Goal: Task Accomplishment & Management: Manage account settings

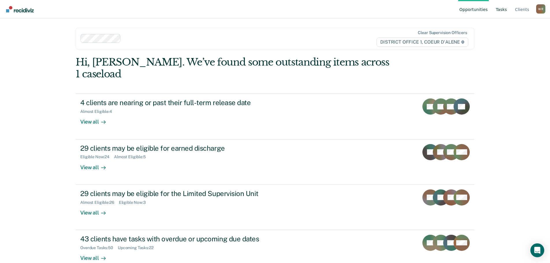
click at [504, 10] on link "Tasks" at bounding box center [501, 9] width 14 height 18
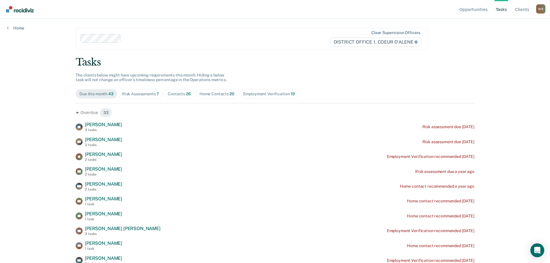
click at [174, 95] on div "Contacts 26" at bounding box center [179, 93] width 23 height 5
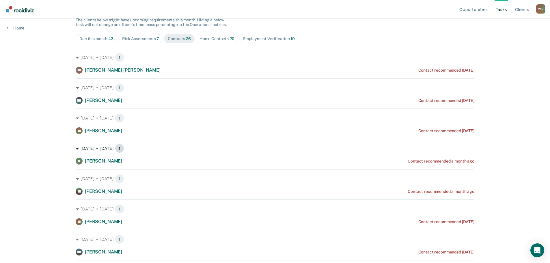
scroll to position [58, 0]
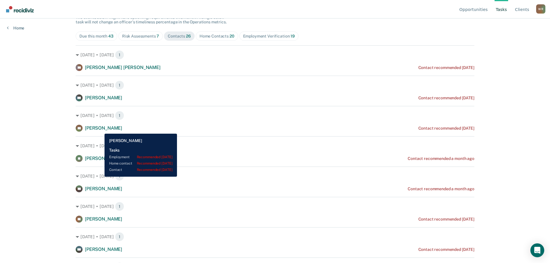
click at [100, 129] on span "[PERSON_NAME]" at bounding box center [103, 127] width 37 height 5
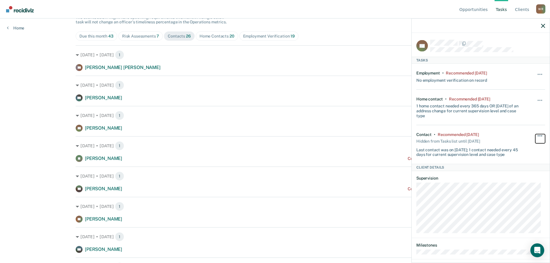
click at [541, 135] on span "button" at bounding box center [541, 135] width 1 height 1
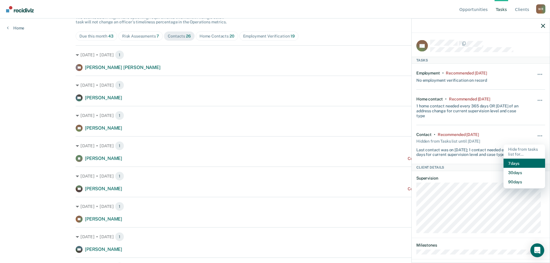
click at [524, 162] on button "7 days" at bounding box center [524, 163] width 42 height 9
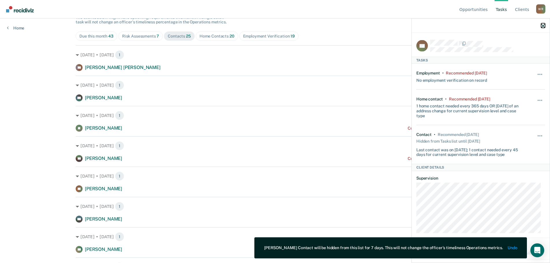
click at [542, 24] on icon "button" at bounding box center [543, 26] width 4 height 4
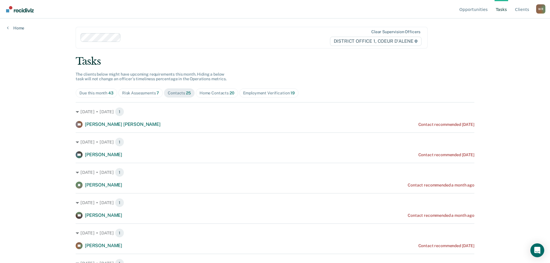
scroll to position [0, 0]
